Goal: Task Accomplishment & Management: Use online tool/utility

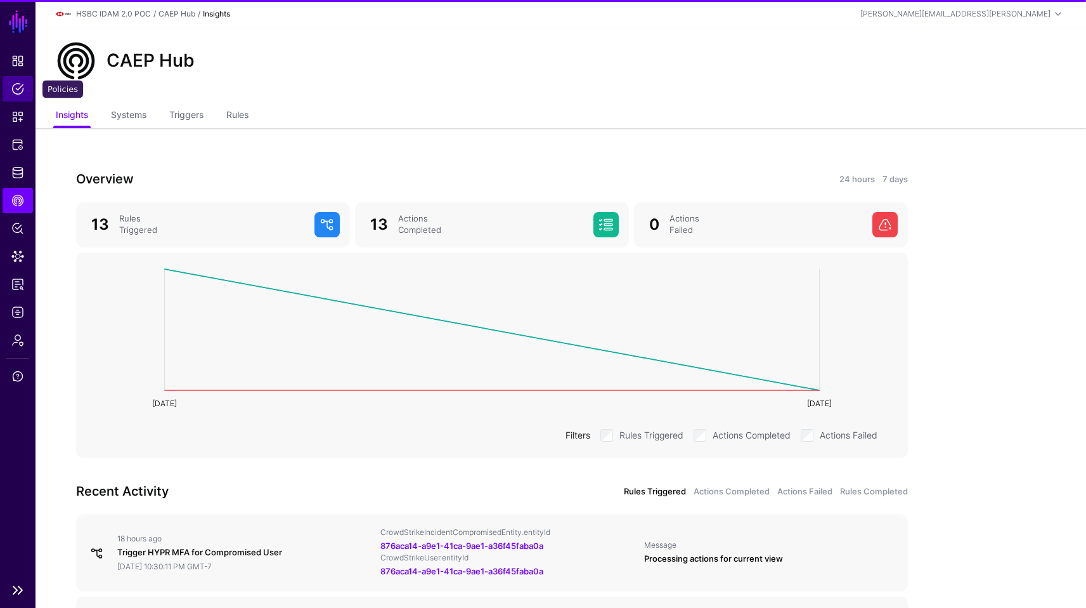
click at [10, 79] on link "Policies" at bounding box center [18, 88] width 30 height 25
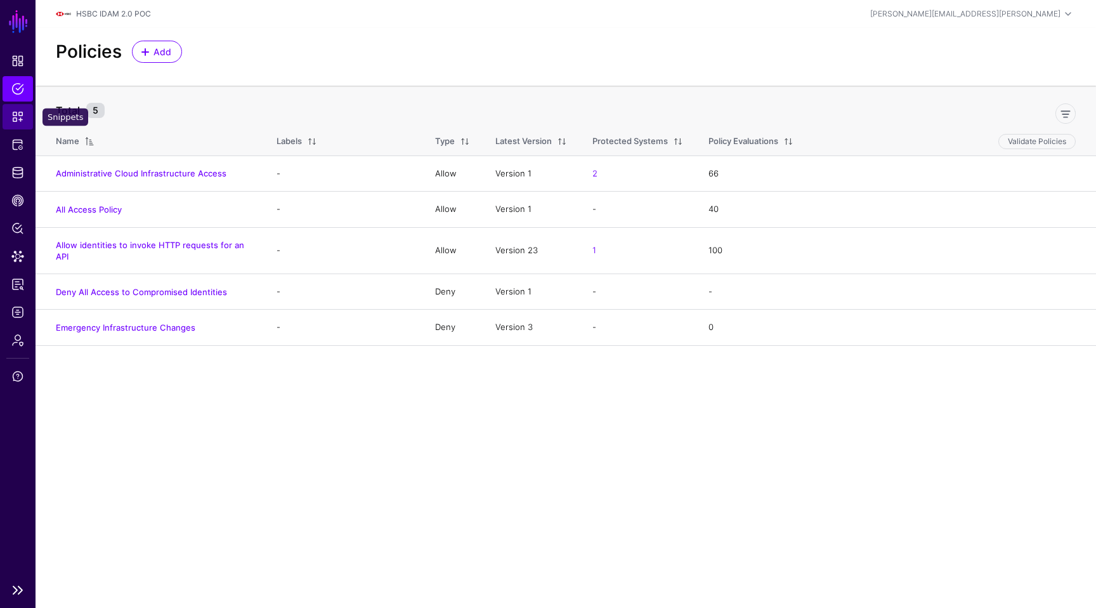
click at [16, 120] on span "Snippets" at bounding box center [17, 116] width 13 height 13
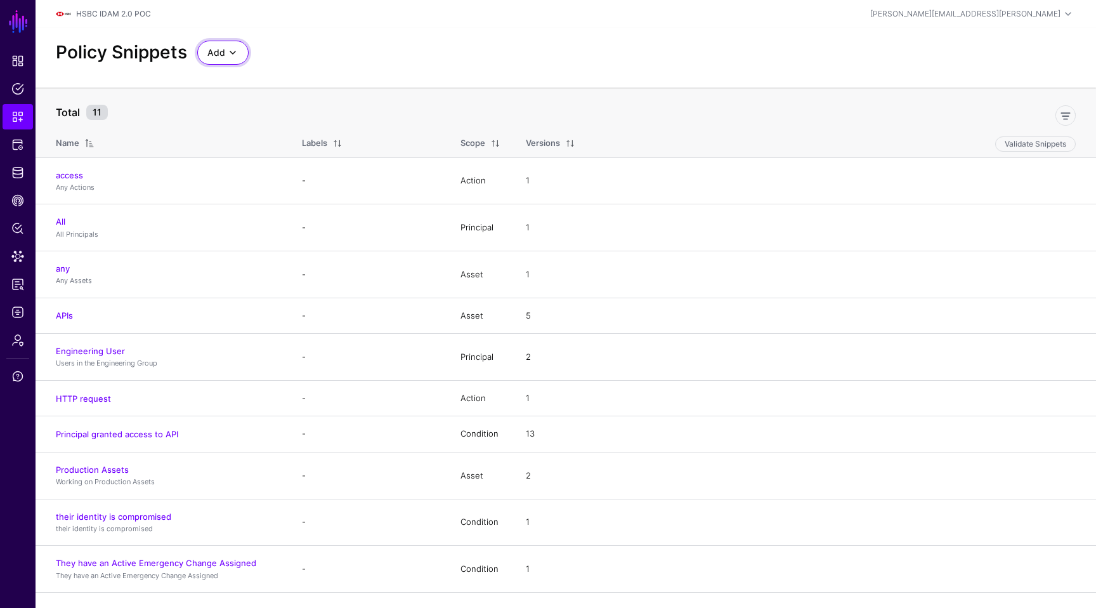
click at [218, 51] on span "Add" at bounding box center [216, 53] width 18 height 14
click at [294, 101] on span "Start from a Blank Snippet" at bounding box center [258, 101] width 103 height 10
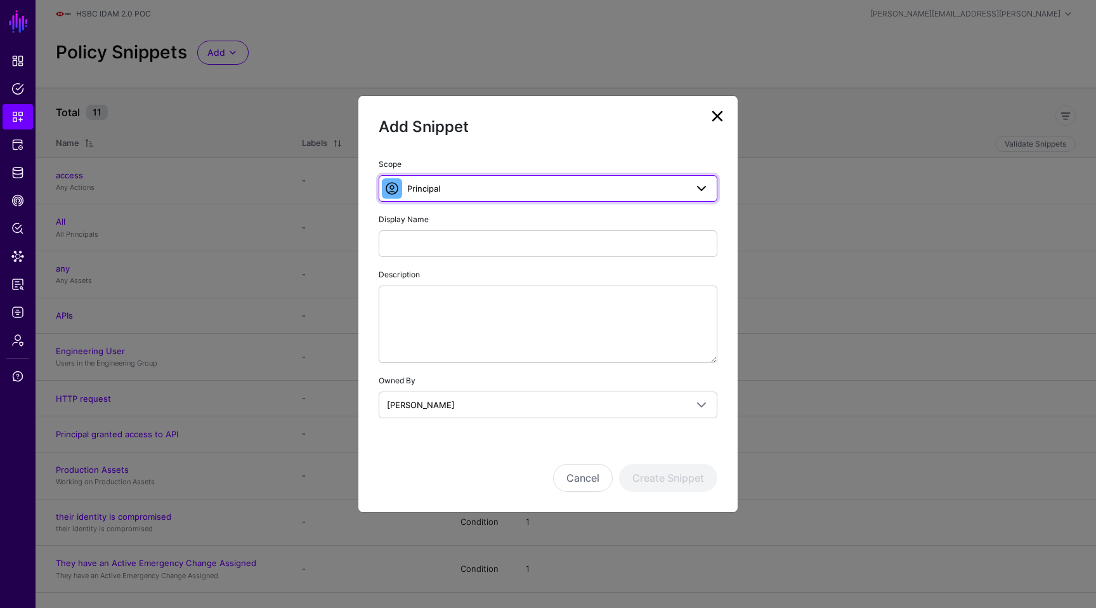
click at [477, 190] on span "Principal" at bounding box center [546, 188] width 279 height 14
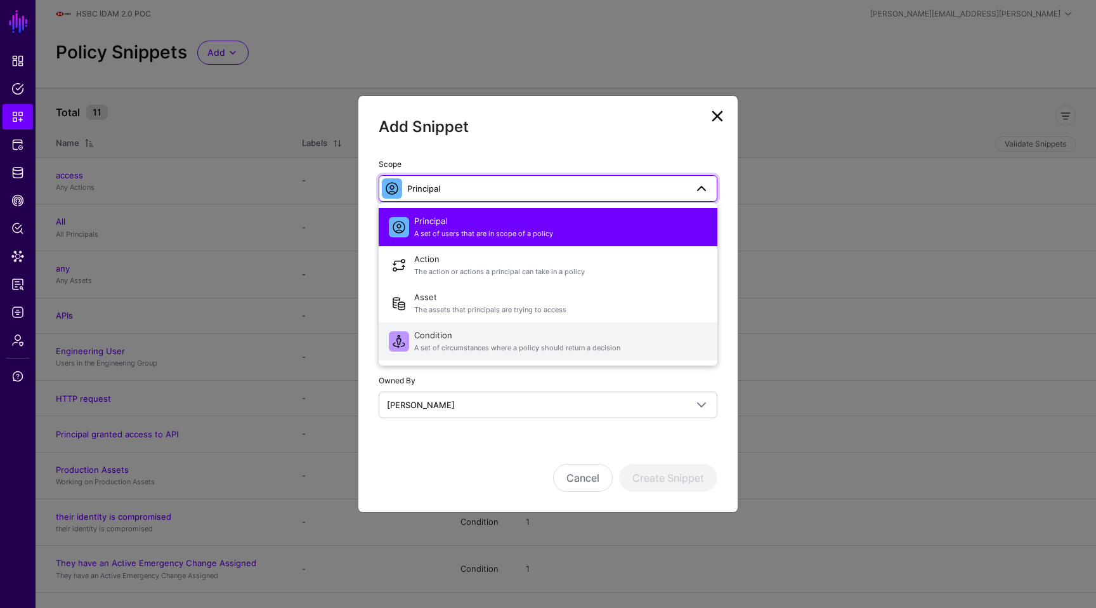
click at [450, 339] on span "Condition A set of circumstances where a policy should return a decision" at bounding box center [560, 341] width 293 height 30
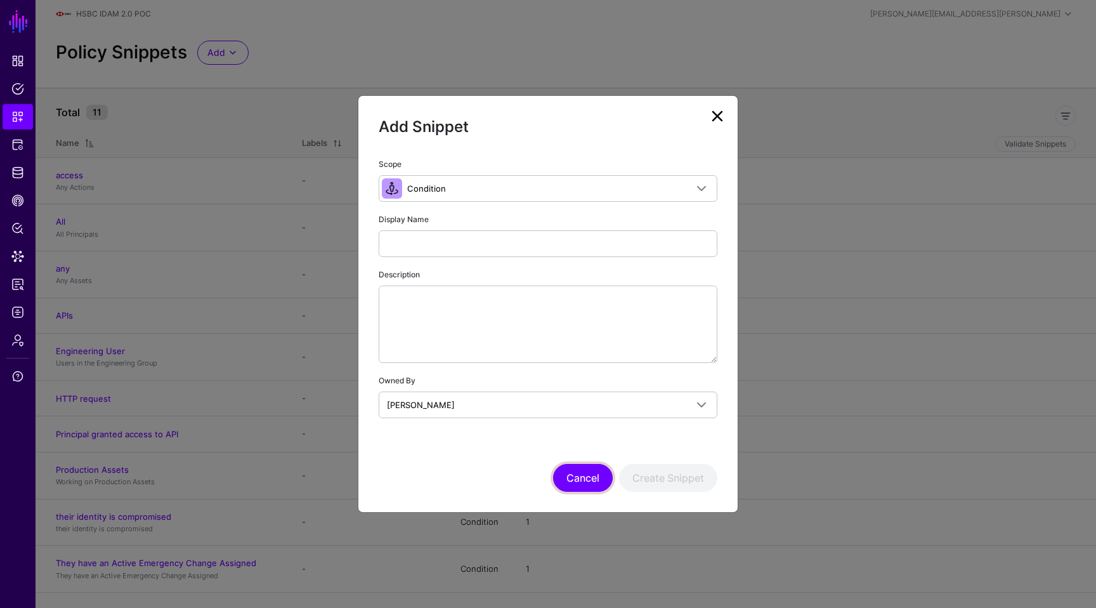
click at [576, 465] on button "Cancel" at bounding box center [583, 478] width 60 height 28
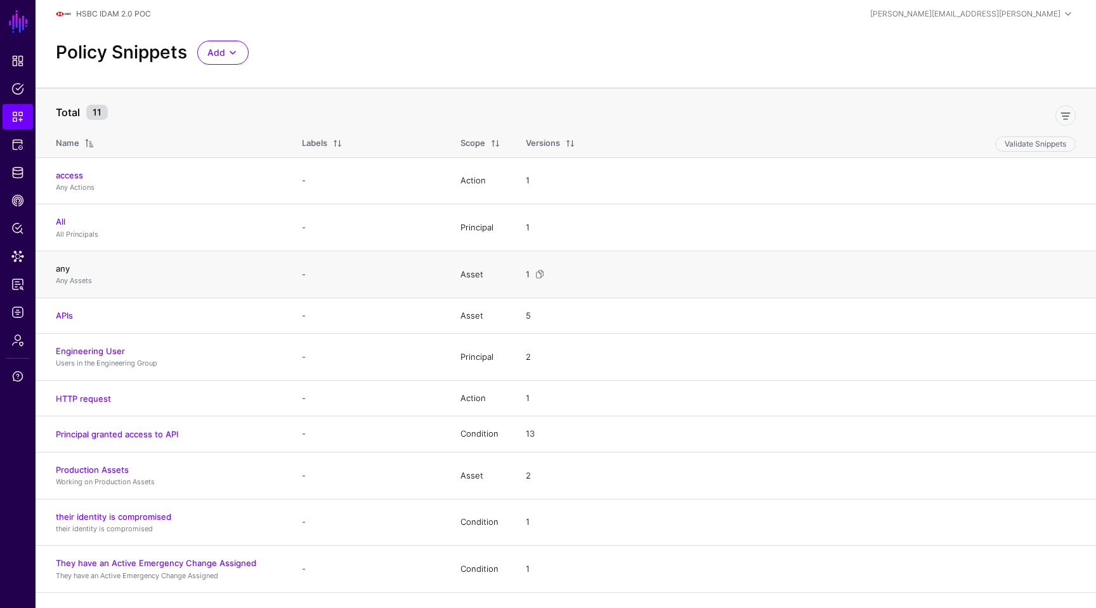
click at [60, 267] on link "any" at bounding box center [63, 268] width 14 height 10
click at [134, 561] on link "They have an Active Emergency Change Assigned" at bounding box center [156, 562] width 200 height 10
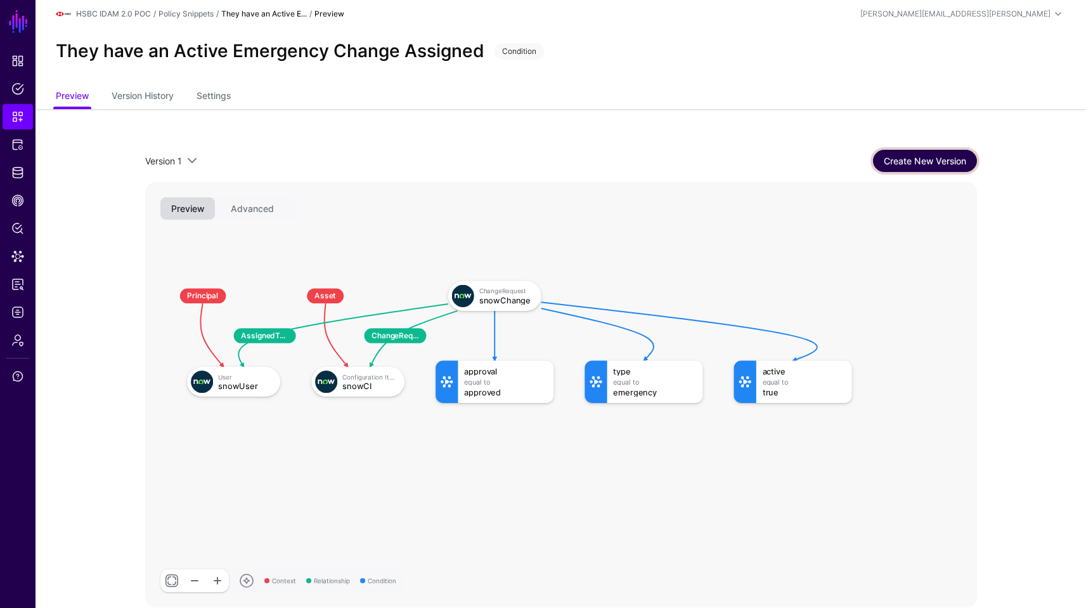
click at [907, 157] on link "Create New Version" at bounding box center [925, 161] width 104 height 22
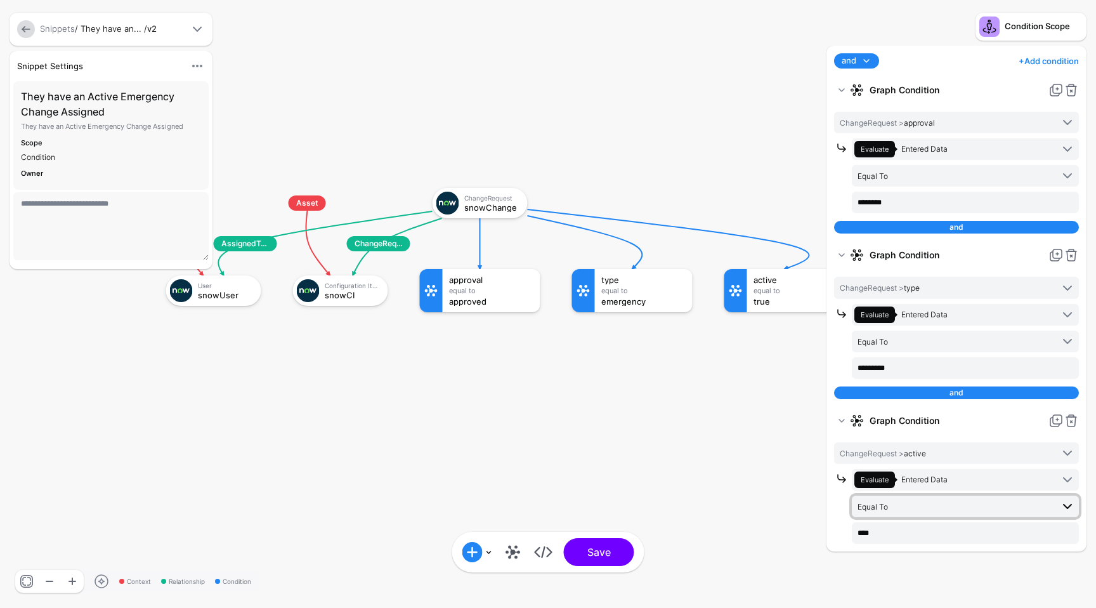
click at [944, 507] on span "Equal To" at bounding box center [954, 506] width 195 height 14
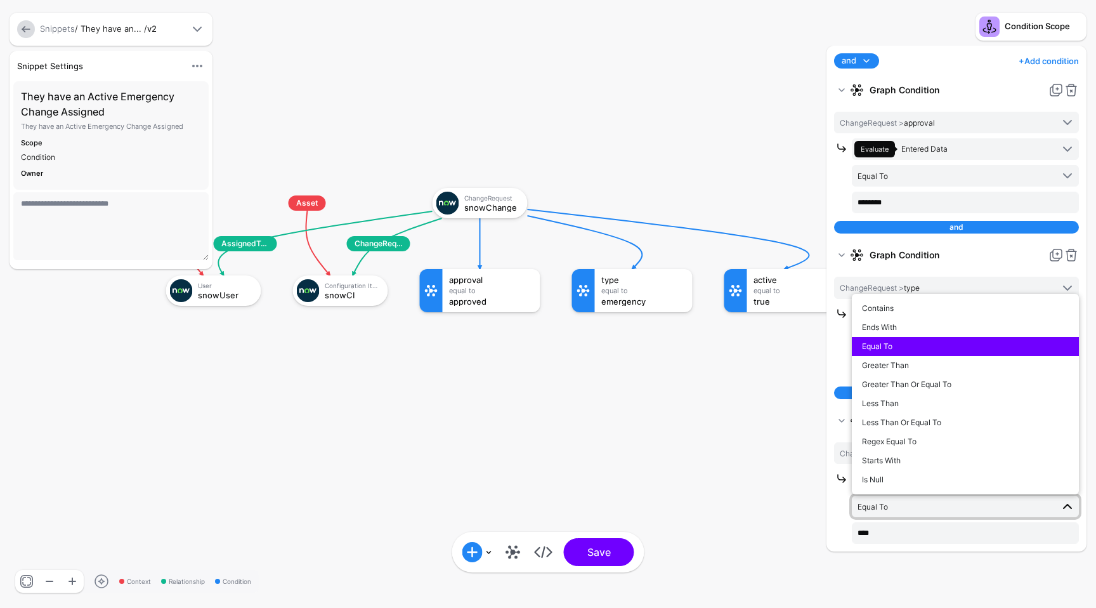
click at [681, 444] on rect at bounding box center [123, 175] width 109579 height 60750
